Goal: Share content: Share content

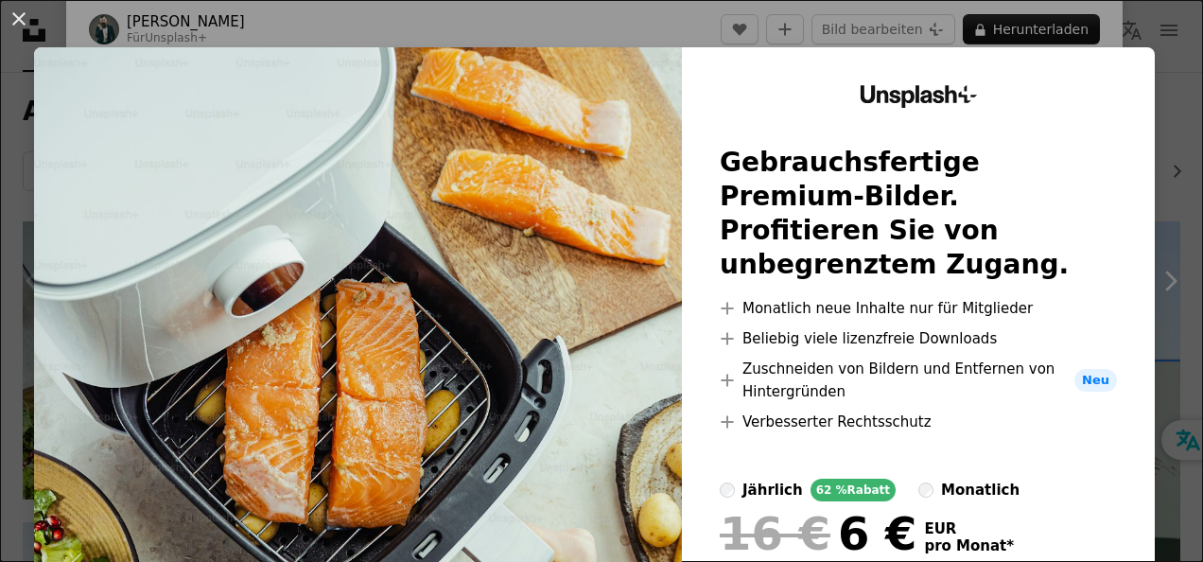
click at [694, 38] on div "An X shape Unsplash+ Gebrauchsfertige Premium-Bilder. Profitieren Sie von unbeg…" at bounding box center [601, 281] width 1203 height 562
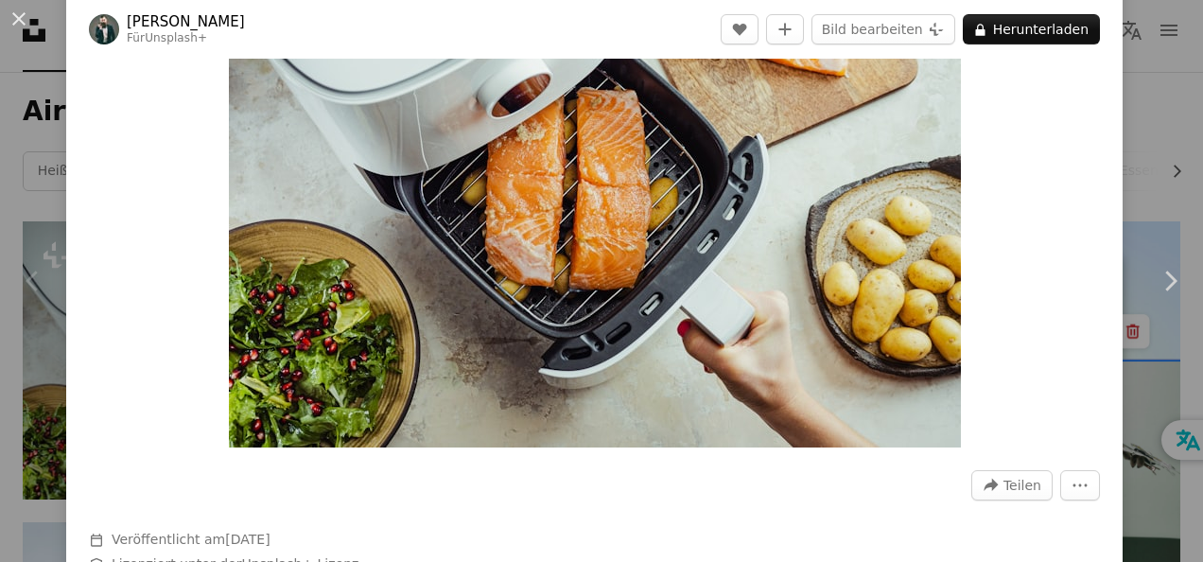
scroll to position [189, 0]
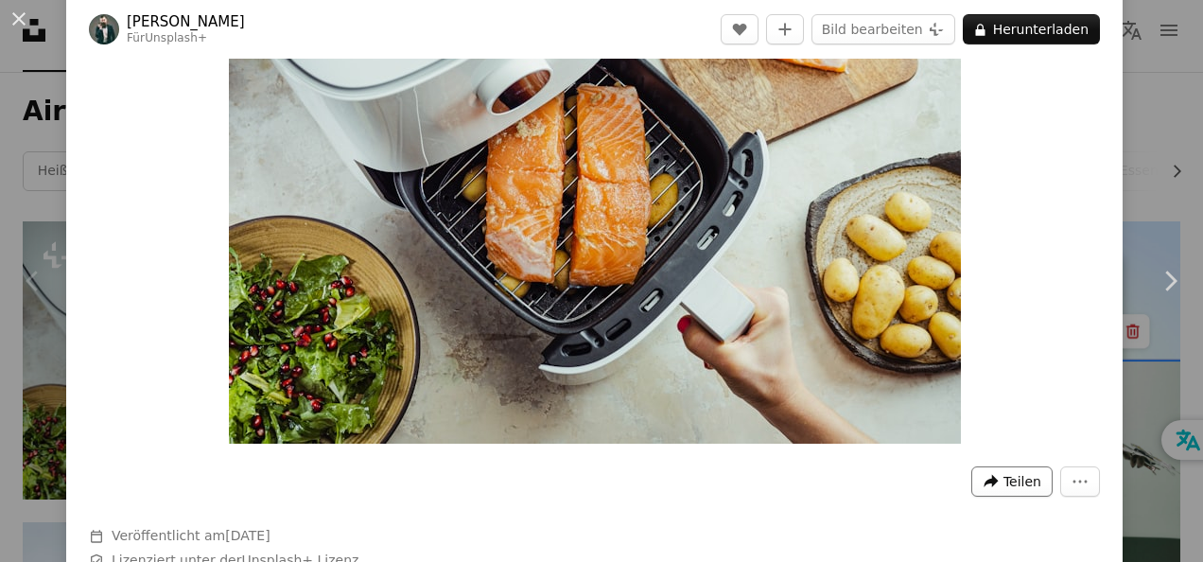
click at [1016, 475] on span "Teilen" at bounding box center [1022, 481] width 38 height 28
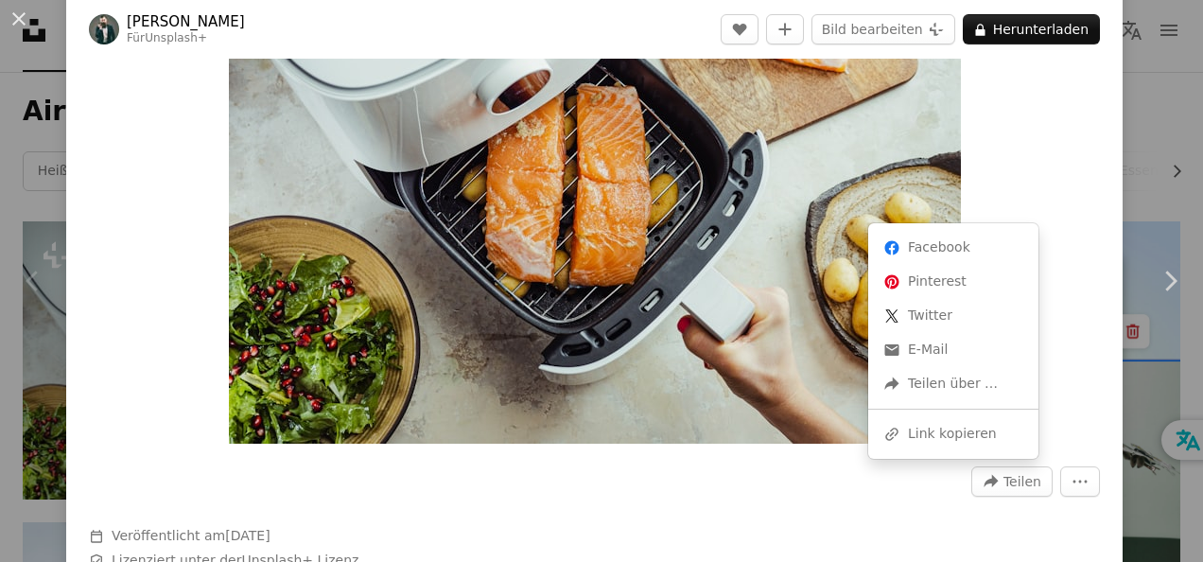
click at [1050, 480] on dialog "An X shape Chevron left Chevron right [PERSON_NAME] Für Unsplash+ A heart A plu…" at bounding box center [601, 281] width 1203 height 562
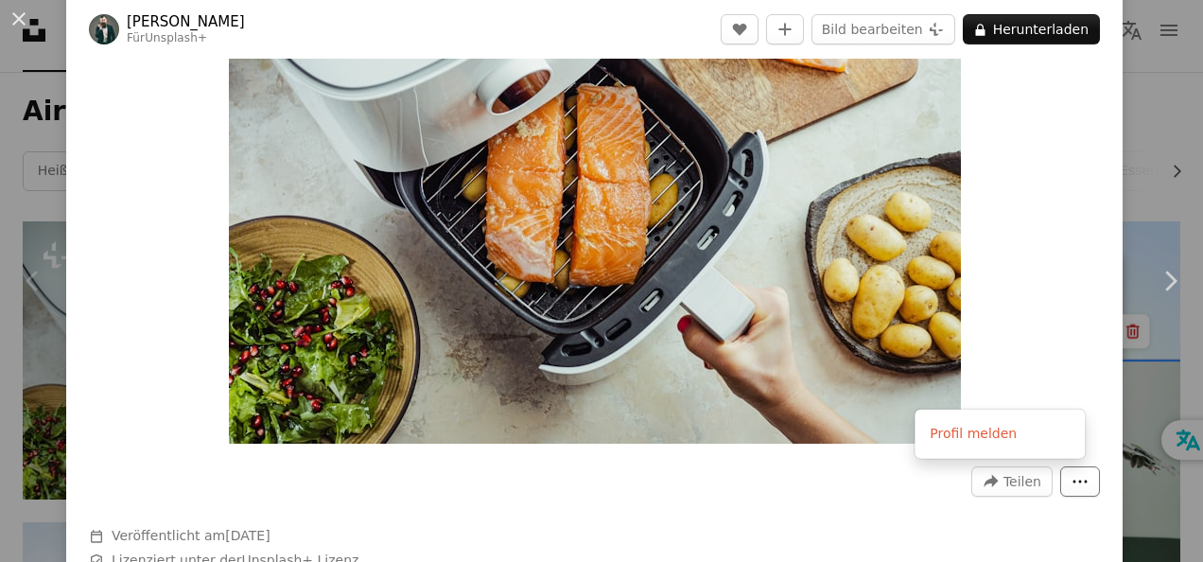
click at [1060, 480] on button "More Actions" at bounding box center [1080, 481] width 40 height 30
click at [1026, 471] on dialog "An X shape Chevron left Chevron right [PERSON_NAME] Für Unsplash+ A heart A plu…" at bounding box center [601, 281] width 1203 height 562
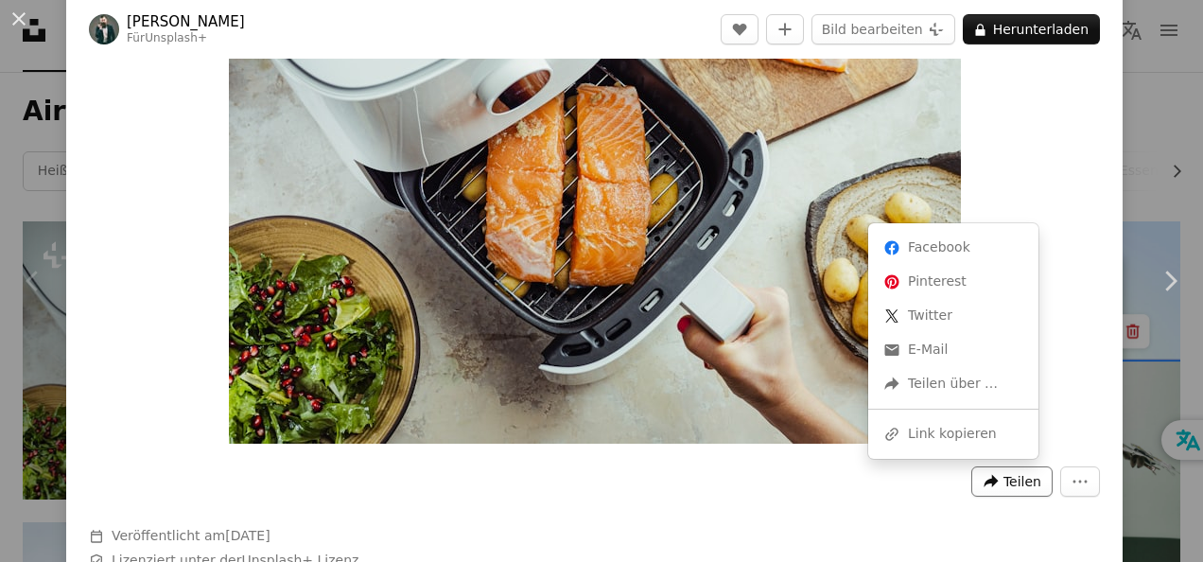
click at [1017, 475] on span "Teilen" at bounding box center [1022, 481] width 38 height 28
